Goal: Information Seeking & Learning: Find specific fact

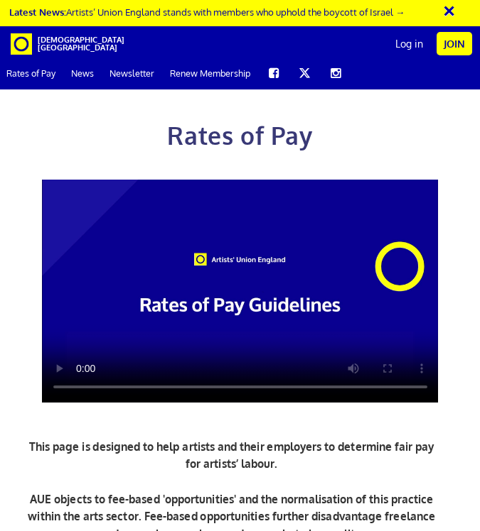
scroll to position [554, 0]
drag, startPoint x: 205, startPoint y: 374, endPoint x: 315, endPoint y: 374, distance: 110.8
drag, startPoint x: 185, startPoint y: 329, endPoint x: 315, endPoint y: 331, distance: 129.3
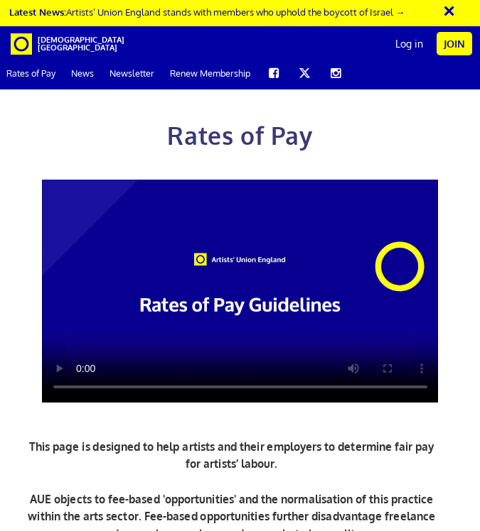
drag, startPoint x: 196, startPoint y: 376, endPoint x: 329, endPoint y: 378, distance: 132.8
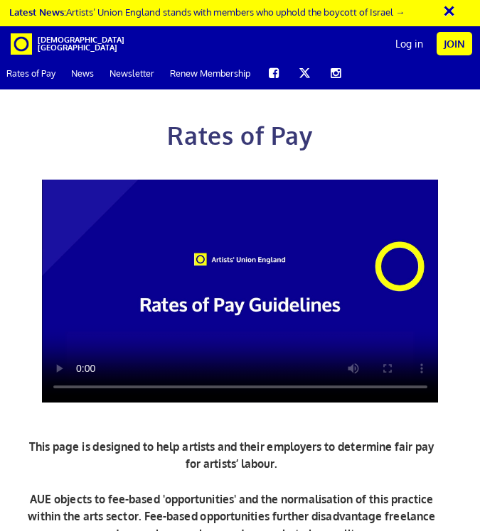
drag, startPoint x: 178, startPoint y: 406, endPoint x: 325, endPoint y: 408, distance: 147.1
drag, startPoint x: 328, startPoint y: 406, endPoint x: 170, endPoint y: 403, distance: 157.7
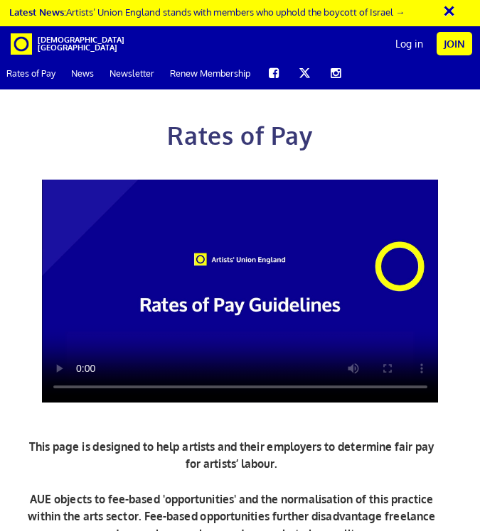
drag, startPoint x: 172, startPoint y: 406, endPoint x: 349, endPoint y: 406, distance: 176.9
drag, startPoint x: 330, startPoint y: 406, endPoint x: 161, endPoint y: 406, distance: 169.8
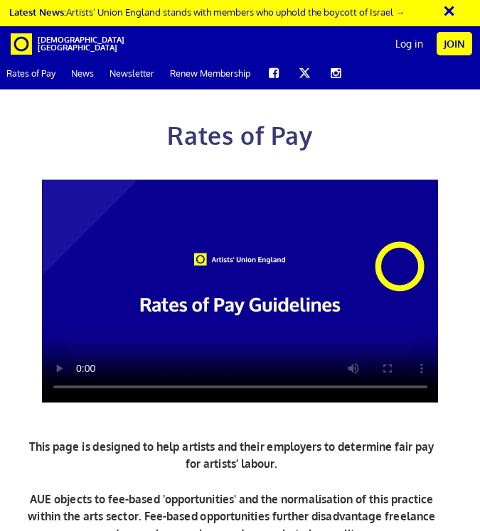
drag, startPoint x: 78, startPoint y: 298, endPoint x: 324, endPoint y: 320, distance: 246.8
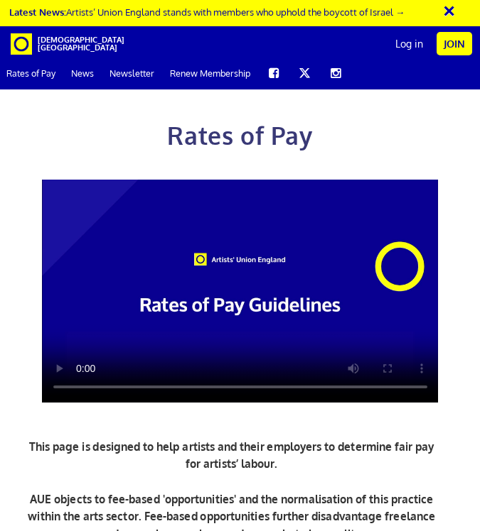
drag, startPoint x: 128, startPoint y: 324, endPoint x: 280, endPoint y: 367, distance: 157.9
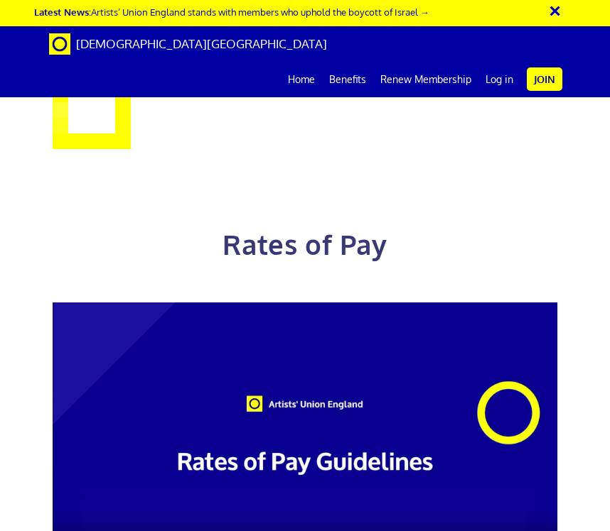
scroll to position [0, 0]
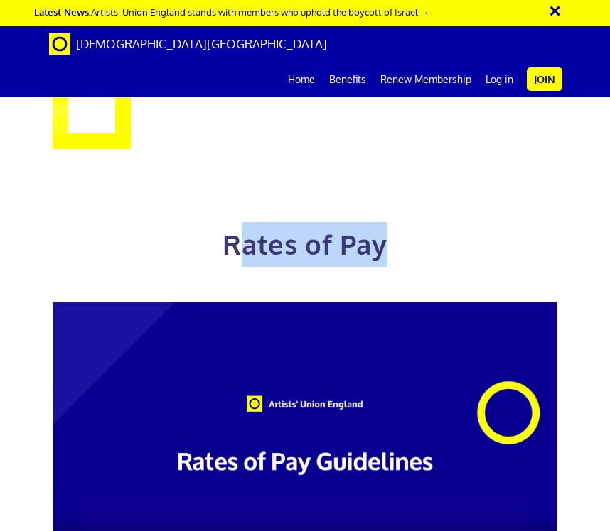
drag, startPoint x: 239, startPoint y: 225, endPoint x: 389, endPoint y: 224, distance: 149.9
click at [389, 224] on h1 "Rates of Pay" at bounding box center [305, 223] width 526 height 90
click at [382, 227] on span "Rates of Pay" at bounding box center [304, 244] width 164 height 34
drag, startPoint x: 389, startPoint y: 224, endPoint x: 229, endPoint y: 228, distance: 159.9
click at [229, 228] on h1 "Rates of Pay" at bounding box center [305, 223] width 526 height 90
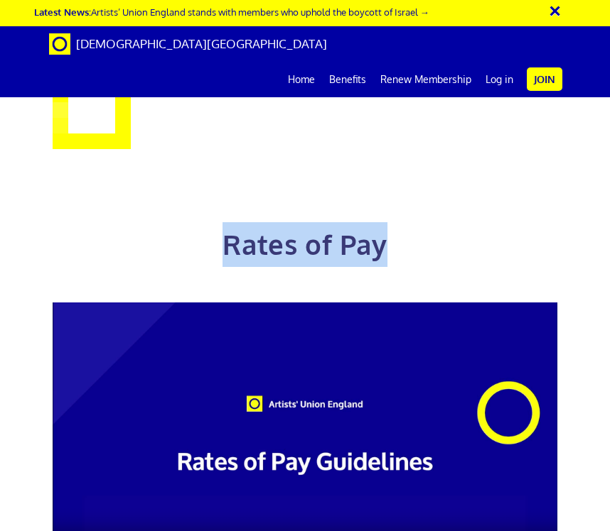
click at [227, 227] on span "Rates of Pay" at bounding box center [304, 244] width 164 height 34
drag, startPoint x: 225, startPoint y: 224, endPoint x: 396, endPoint y: 224, distance: 171.2
click at [396, 224] on h1 "Rates of Pay" at bounding box center [305, 223] width 526 height 90
click at [369, 227] on span "Rates of Pay" at bounding box center [304, 244] width 164 height 34
drag, startPoint x: 227, startPoint y: 223, endPoint x: 382, endPoint y: 224, distance: 154.9
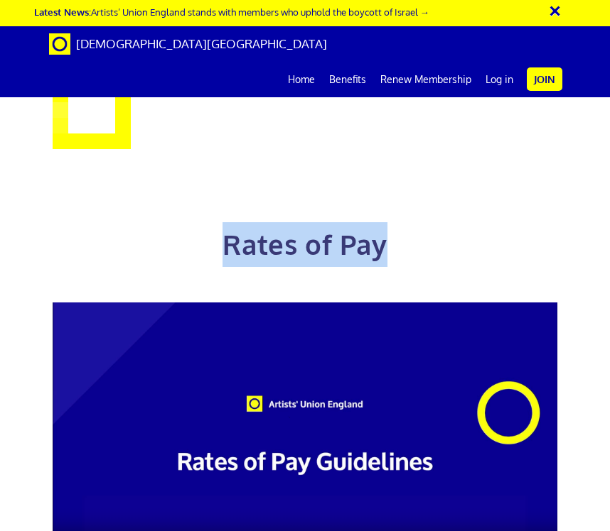
click at [382, 227] on span "Rates of Pay" at bounding box center [304, 244] width 164 height 34
